Goal: Obtain resource: Obtain resource

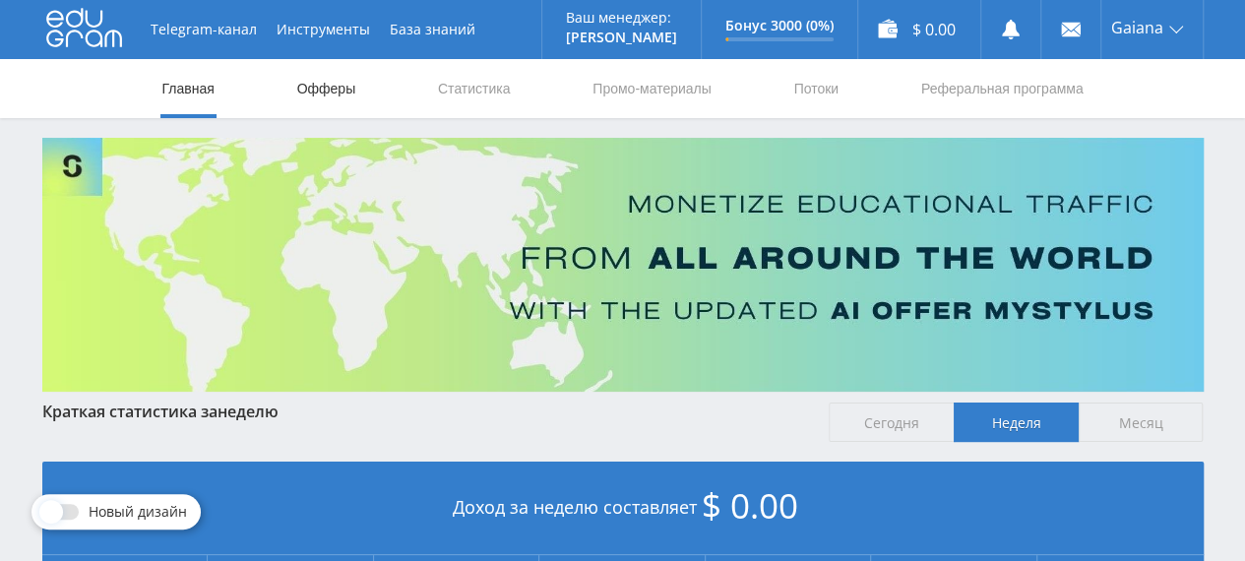
click at [338, 91] on link "Офферы" at bounding box center [326, 88] width 63 height 59
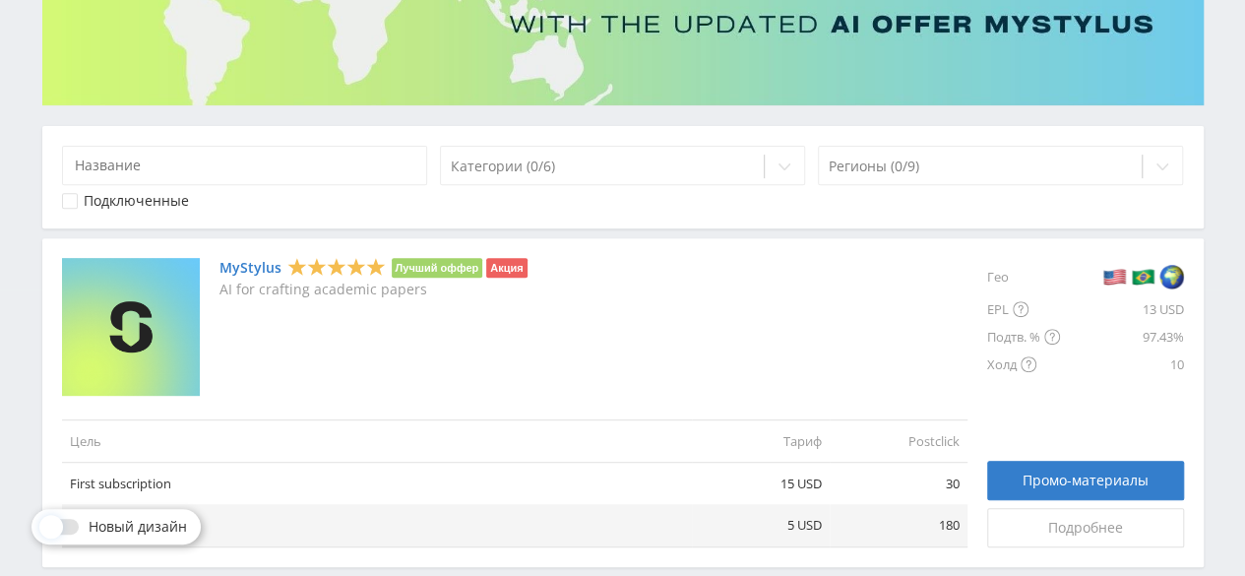
scroll to position [295, 0]
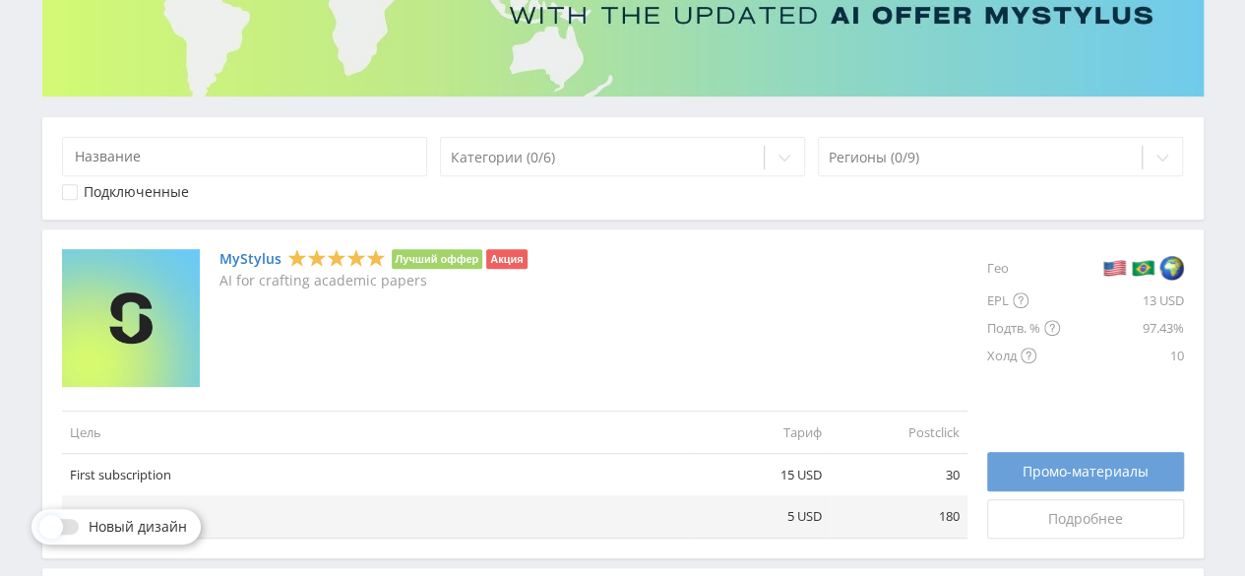
click at [1089, 473] on span "Промо-материалы" at bounding box center [1085, 471] width 126 height 16
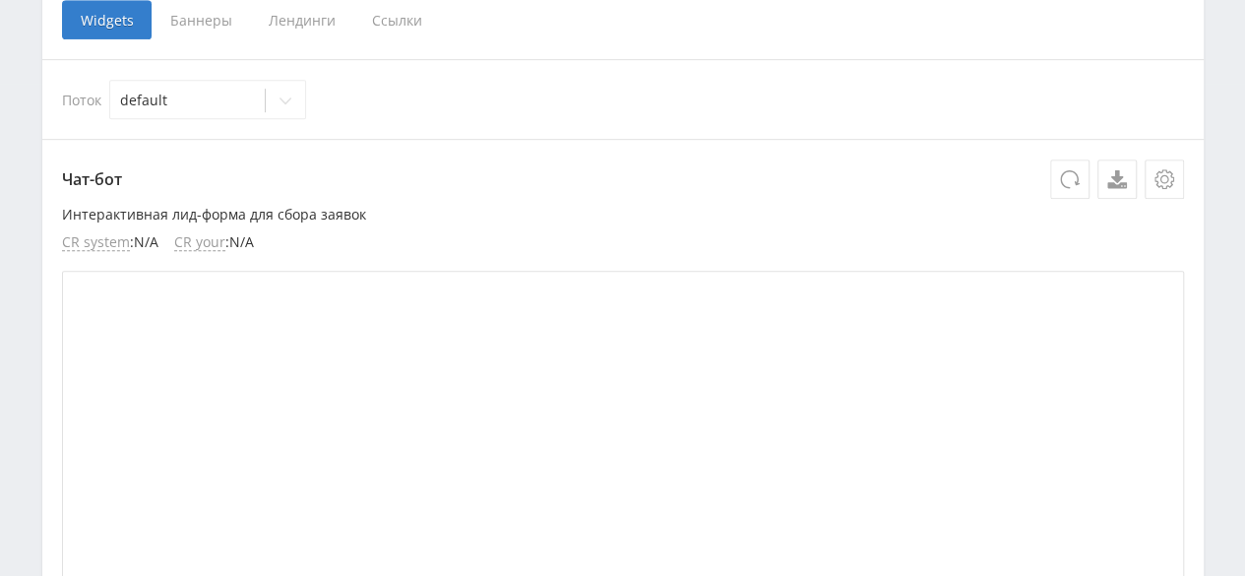
scroll to position [295, 0]
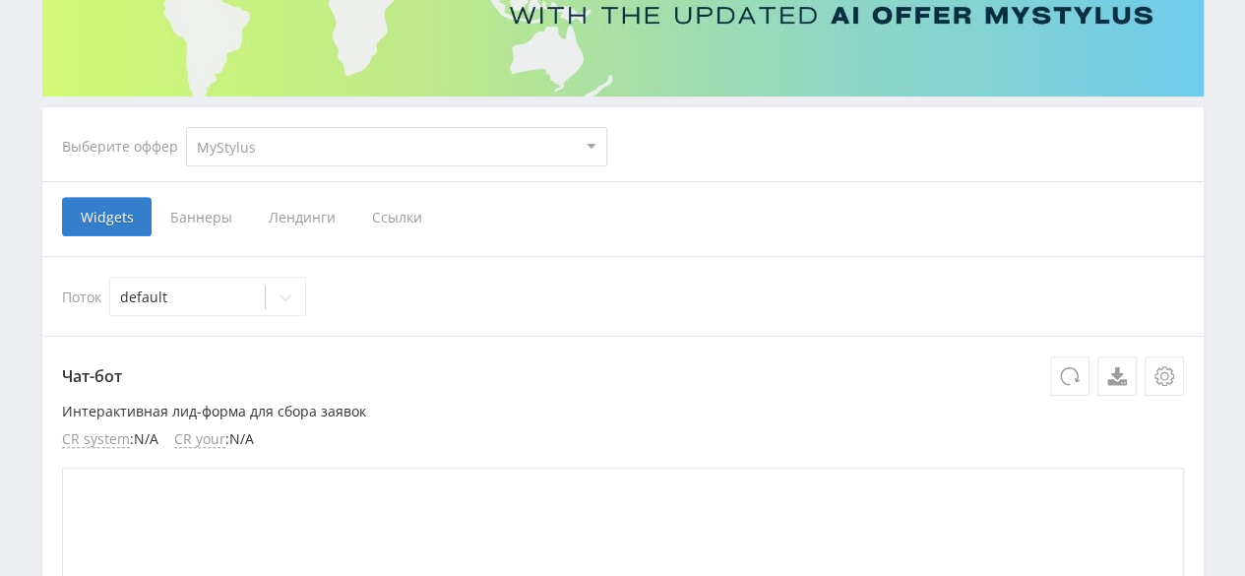
click at [388, 216] on span "Ссылки" at bounding box center [397, 216] width 88 height 39
click at [0, 0] on input "Ссылки" at bounding box center [0, 0] width 0 height 0
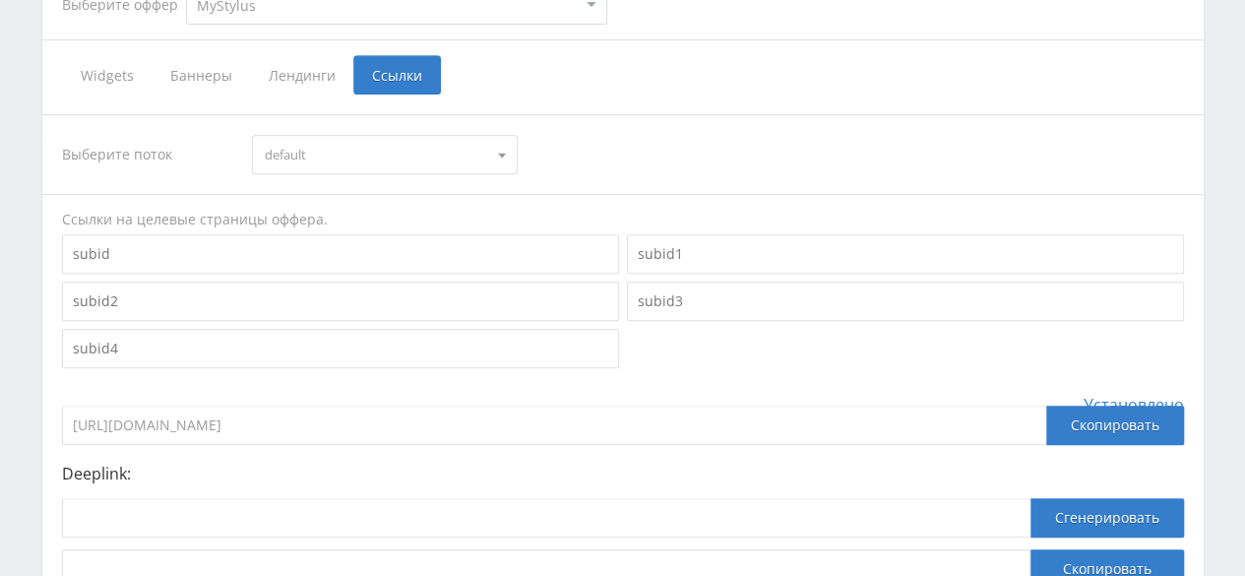
scroll to position [492, 0]
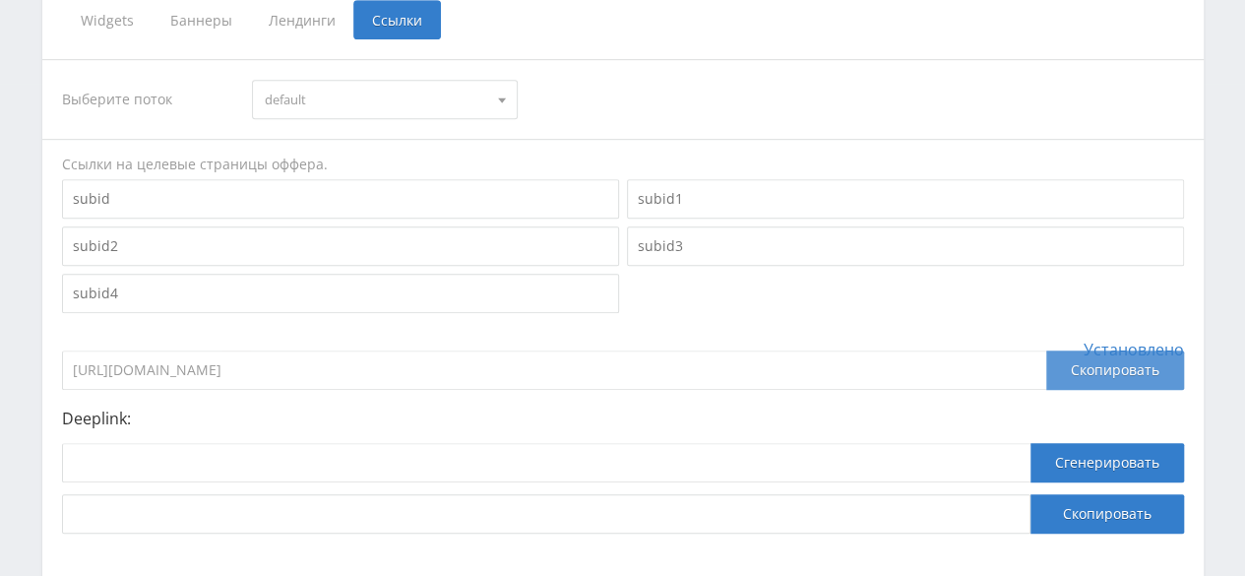
click at [1064, 377] on div "Скопировать" at bounding box center [1115, 369] width 138 height 39
click at [1102, 371] on div "Скопировать" at bounding box center [1115, 369] width 138 height 39
click at [1078, 370] on div "Скопировать" at bounding box center [1115, 369] width 138 height 39
